Goal: Information Seeking & Learning: Understand process/instructions

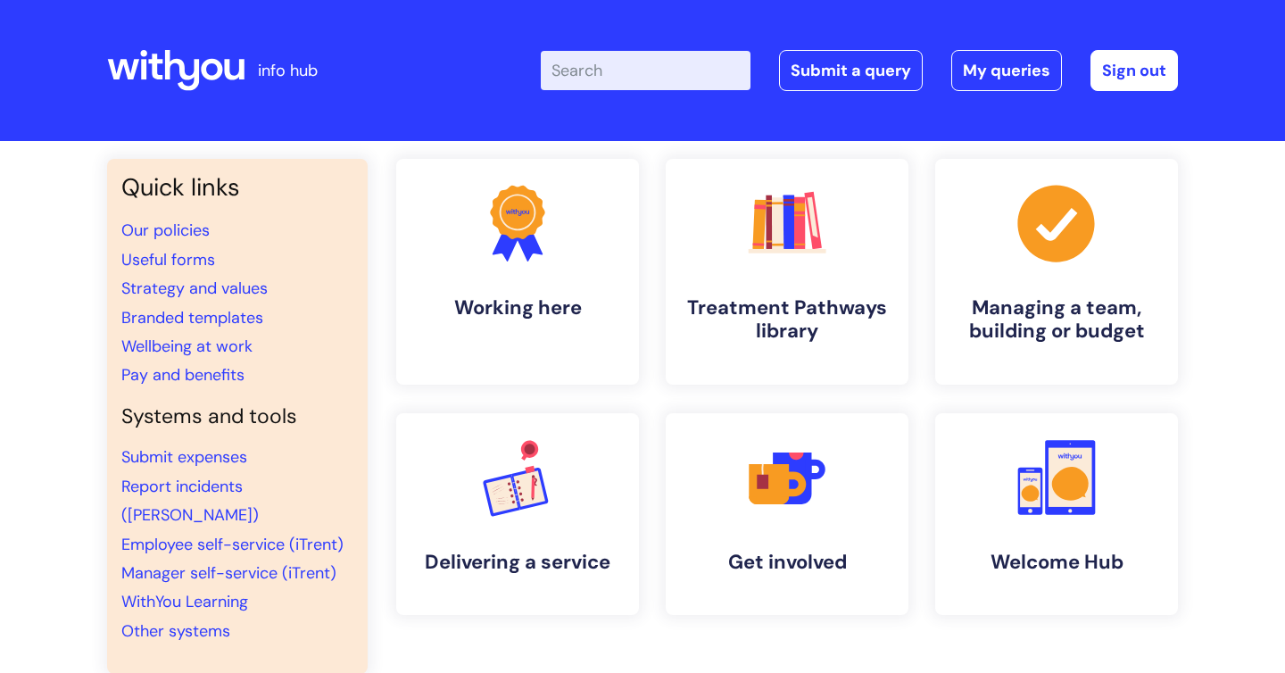
click at [689, 74] on input "Enter your search term here..." at bounding box center [646, 70] width 210 height 39
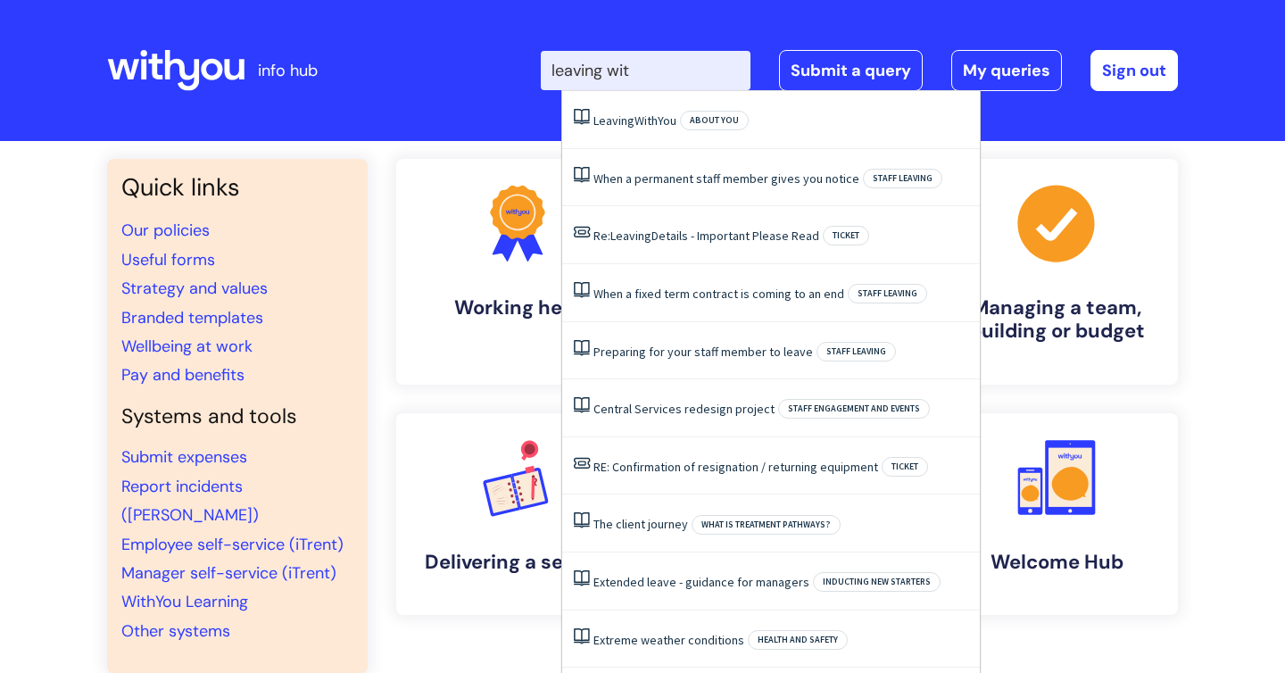
type input "leaving with"
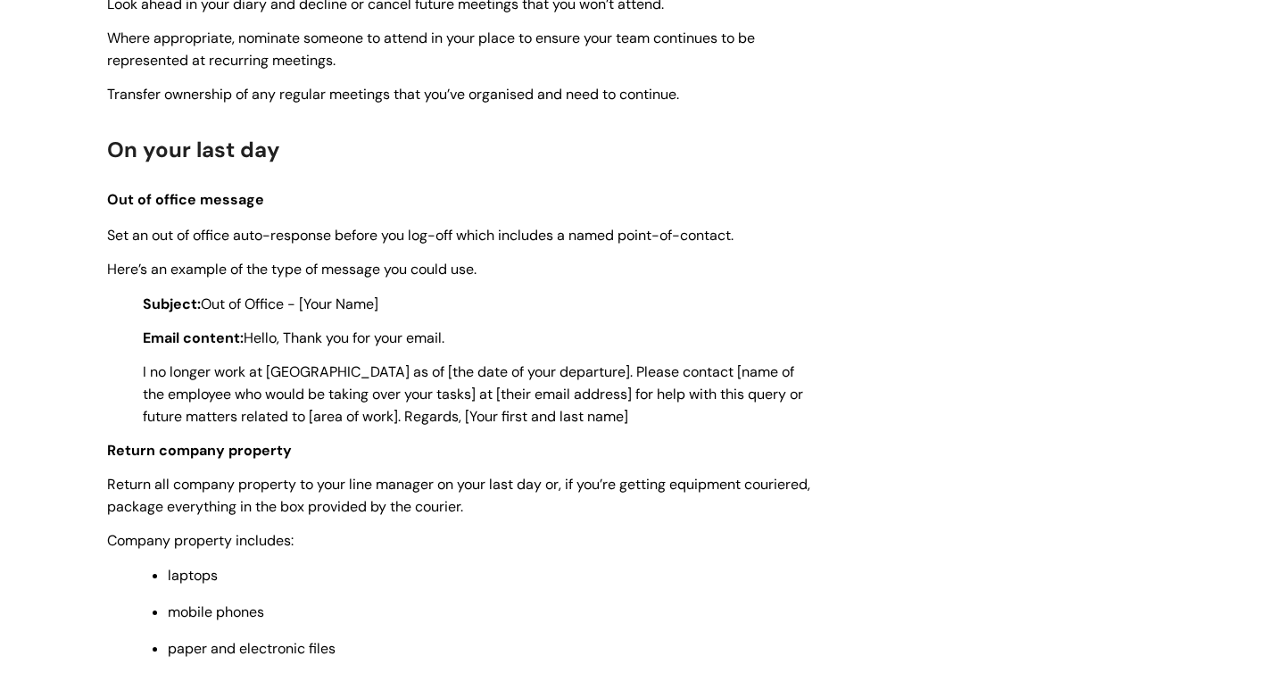
scroll to position [3490, 0]
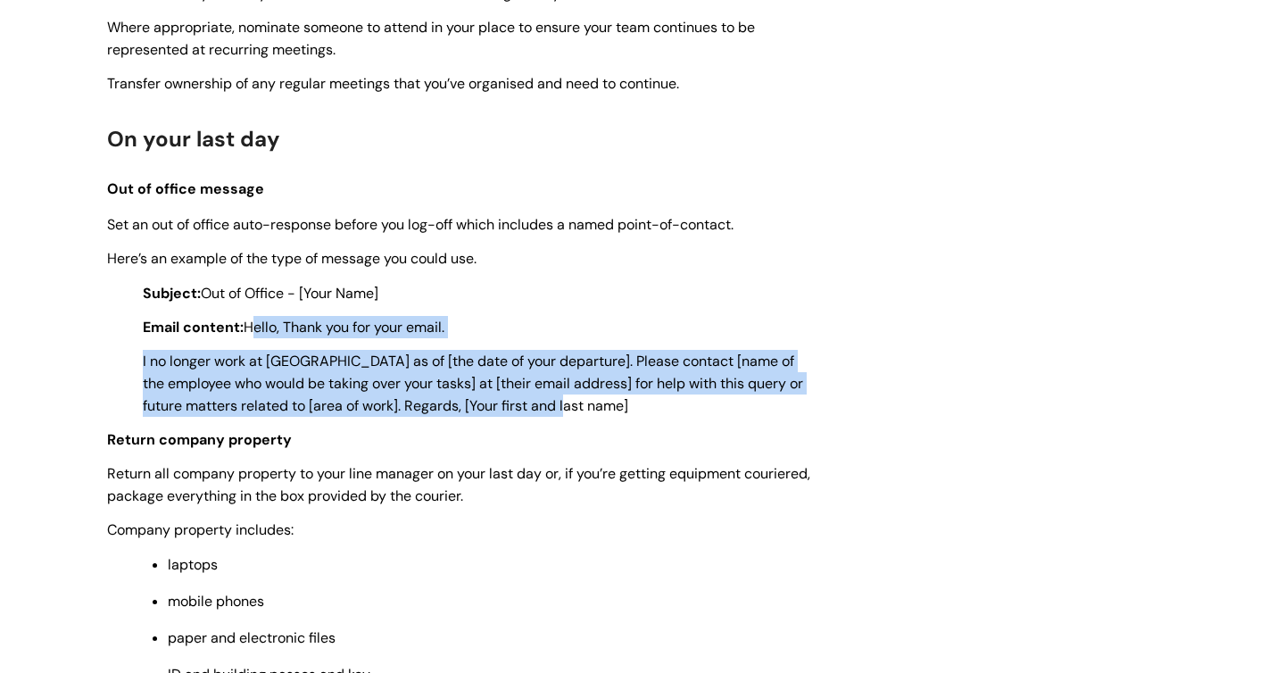
drag, startPoint x: 248, startPoint y: 350, endPoint x: 654, endPoint y: 426, distance: 413.1
copy div "Hello, Thank you for your email. I no longer work at [GEOGRAPHIC_DATA] as of [t…"
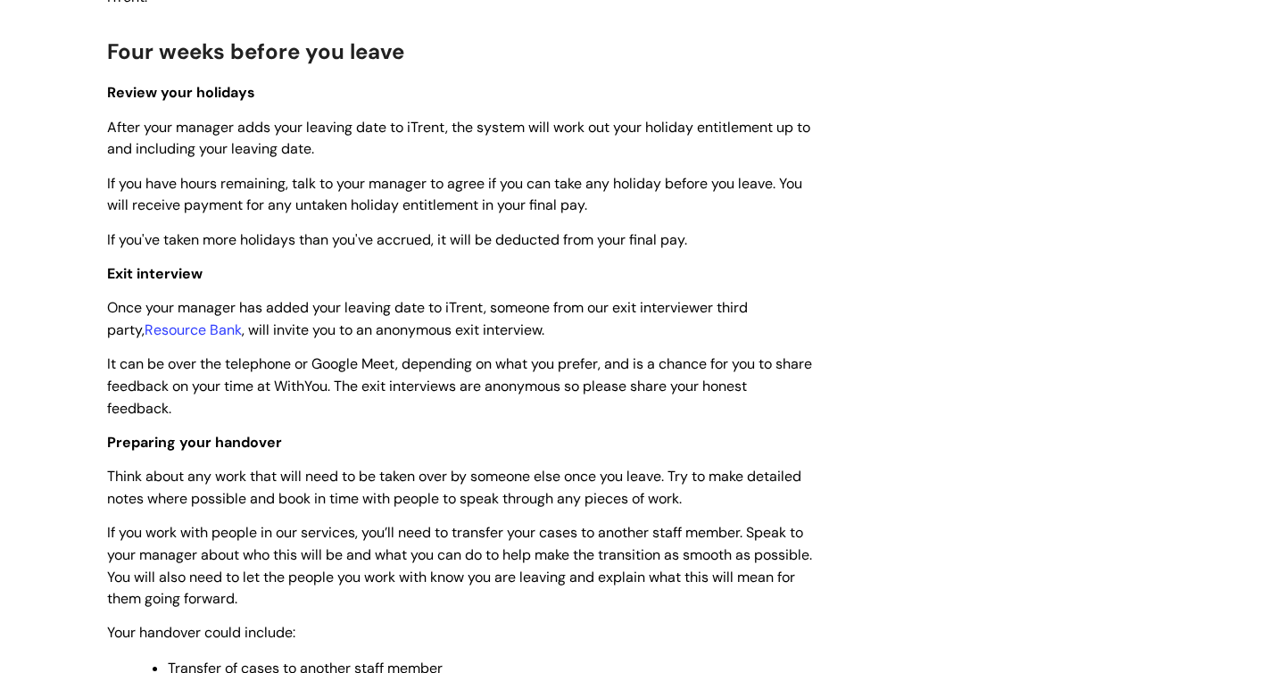
scroll to position [1490, 0]
